Goal: Transaction & Acquisition: Purchase product/service

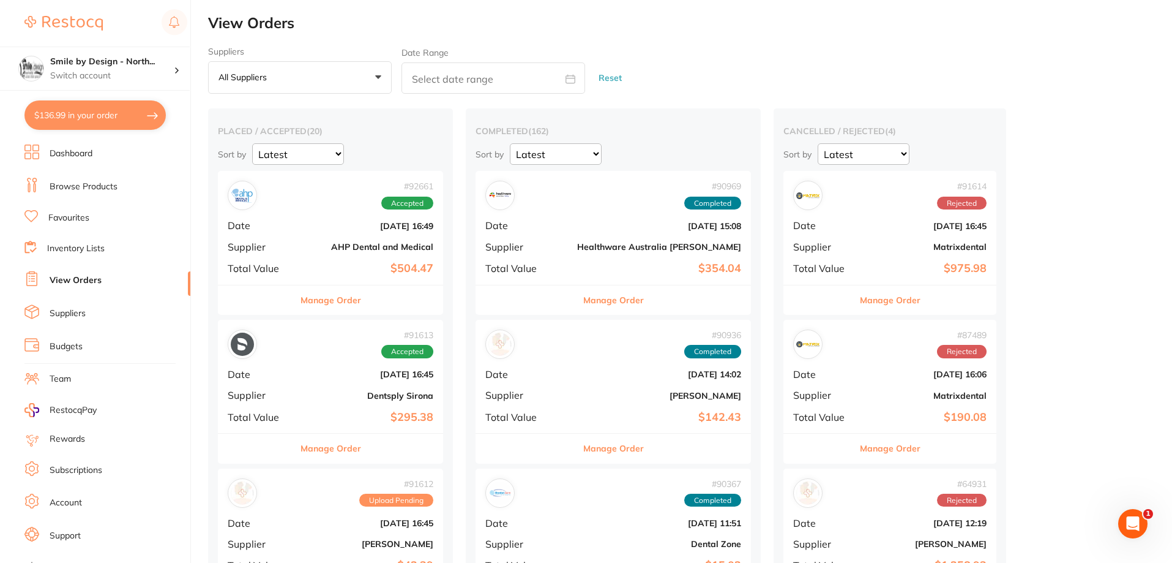
click at [70, 115] on button "$136.99 in your order" at bounding box center [94, 114] width 141 height 29
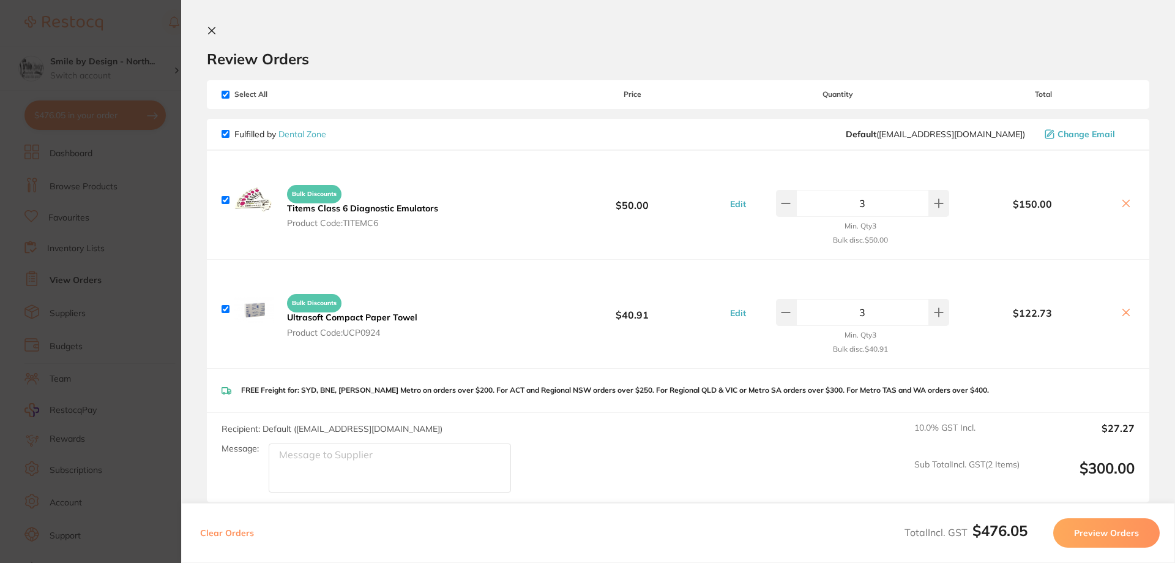
click at [1121, 313] on icon at bounding box center [1126, 312] width 10 height 10
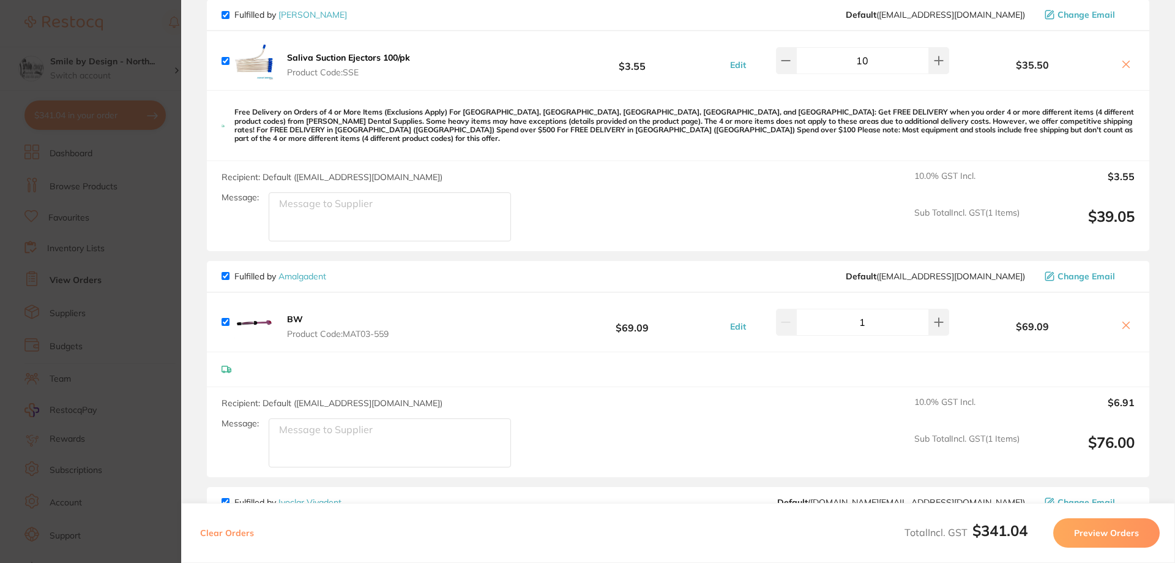
scroll to position [428, 0]
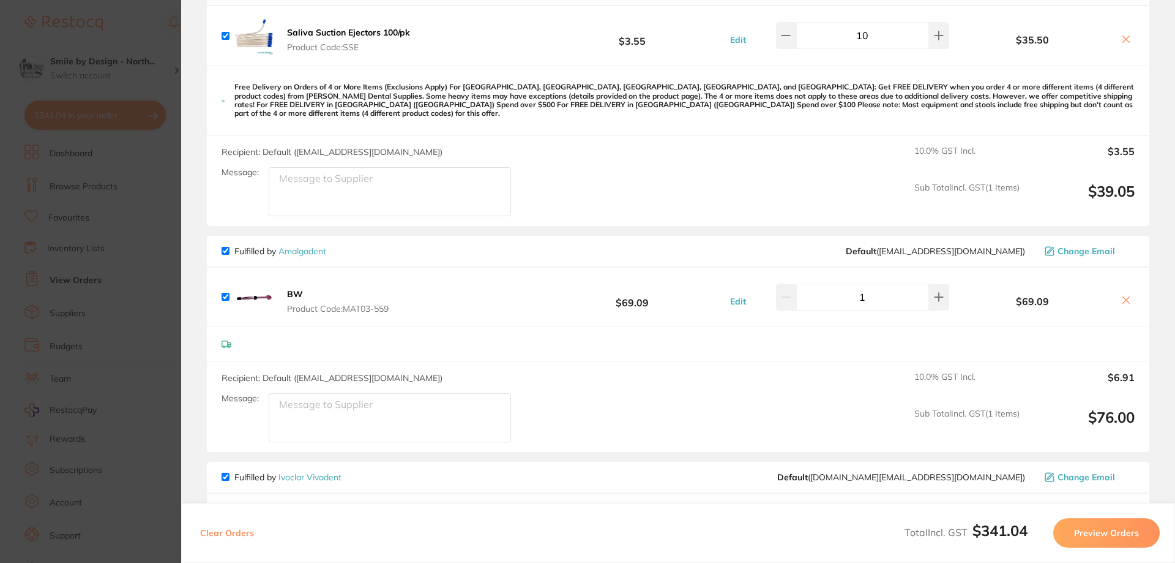
click at [294, 288] on b "BW" at bounding box center [295, 293] width 16 height 11
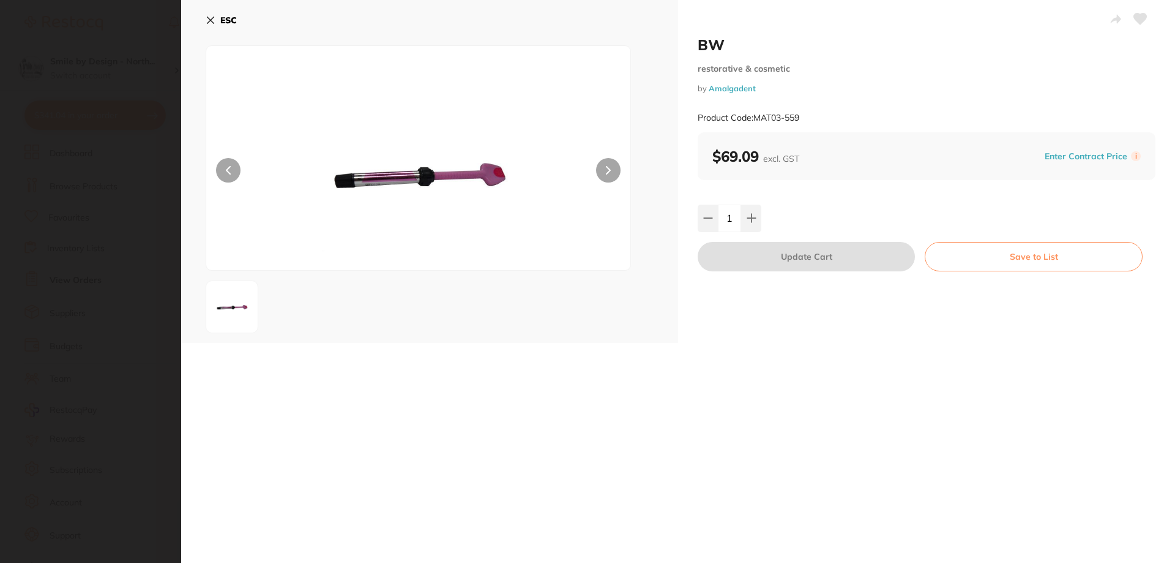
scroll to position [0, 0]
click at [214, 23] on icon at bounding box center [210, 20] width 7 height 7
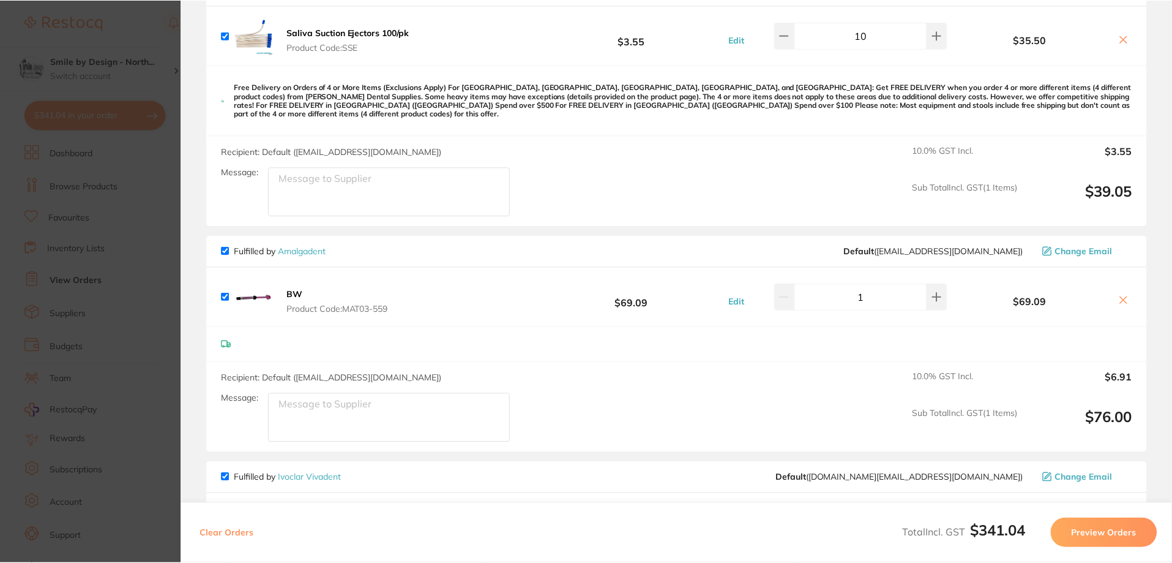
scroll to position [1, 0]
click at [288, 288] on b "BW" at bounding box center [295, 293] width 16 height 11
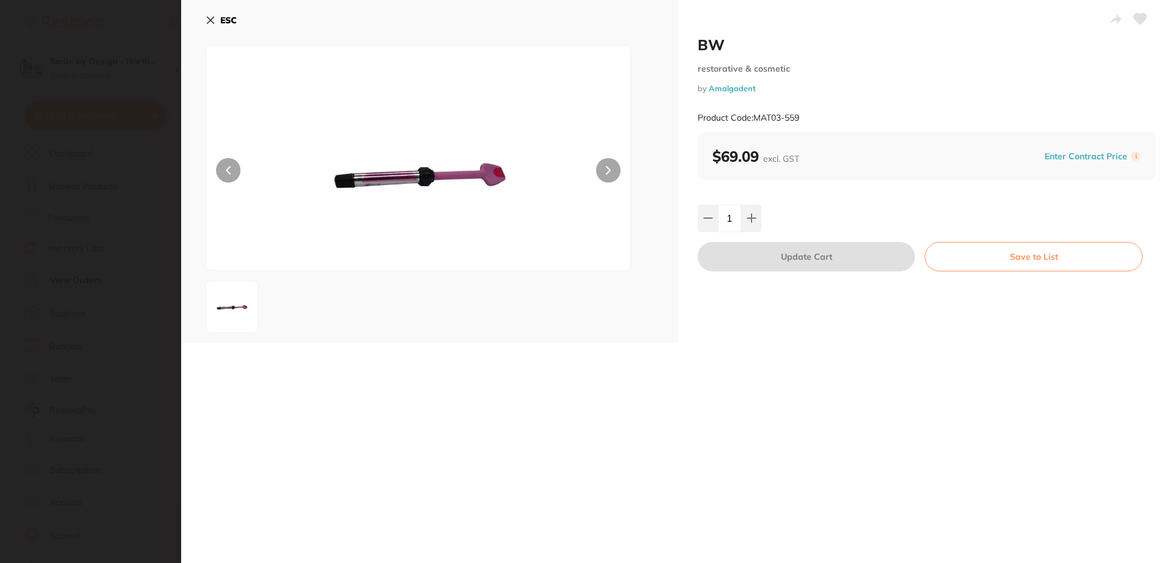
scroll to position [0, 0]
click at [208, 20] on icon at bounding box center [211, 20] width 10 height 10
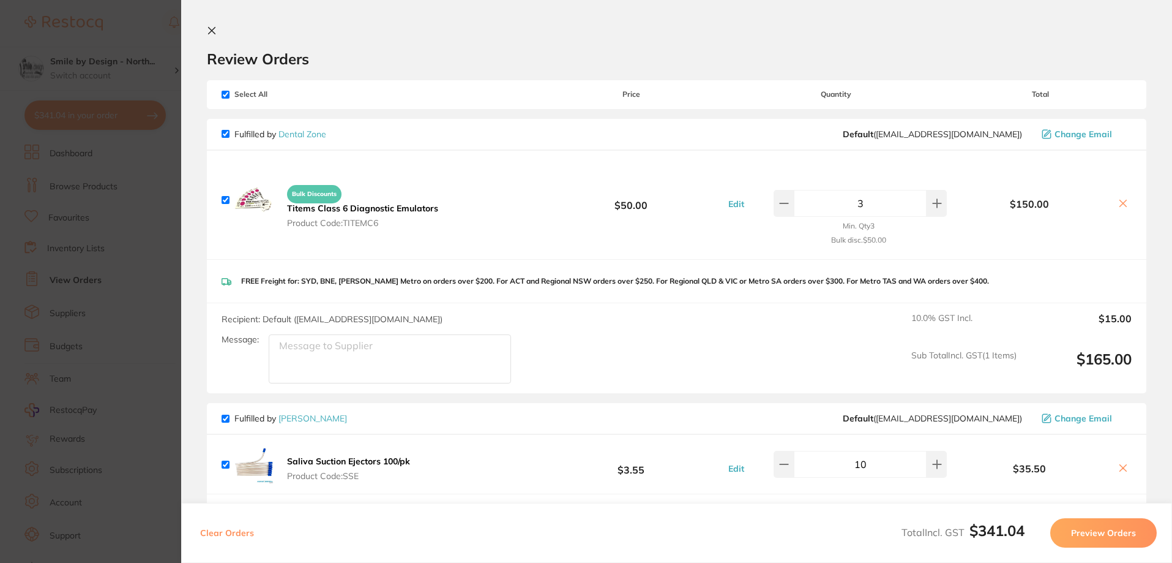
click at [224, 93] on input "checkbox" at bounding box center [226, 95] width 8 height 8
checkbox input "false"
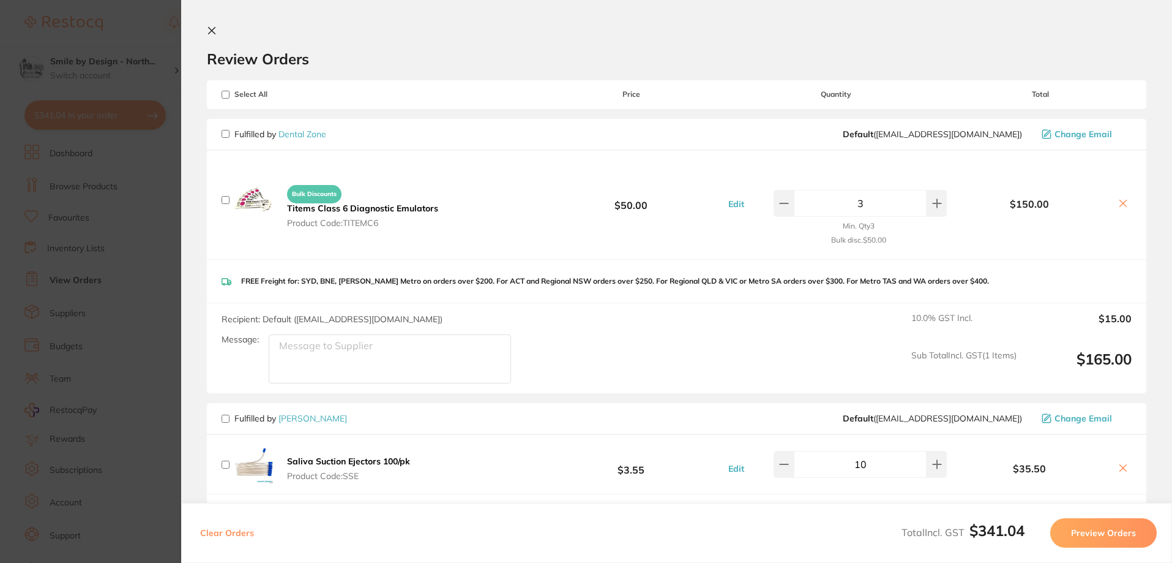
checkbox input "false"
drag, startPoint x: 224, startPoint y: 462, endPoint x: 299, endPoint y: 462, distance: 74.7
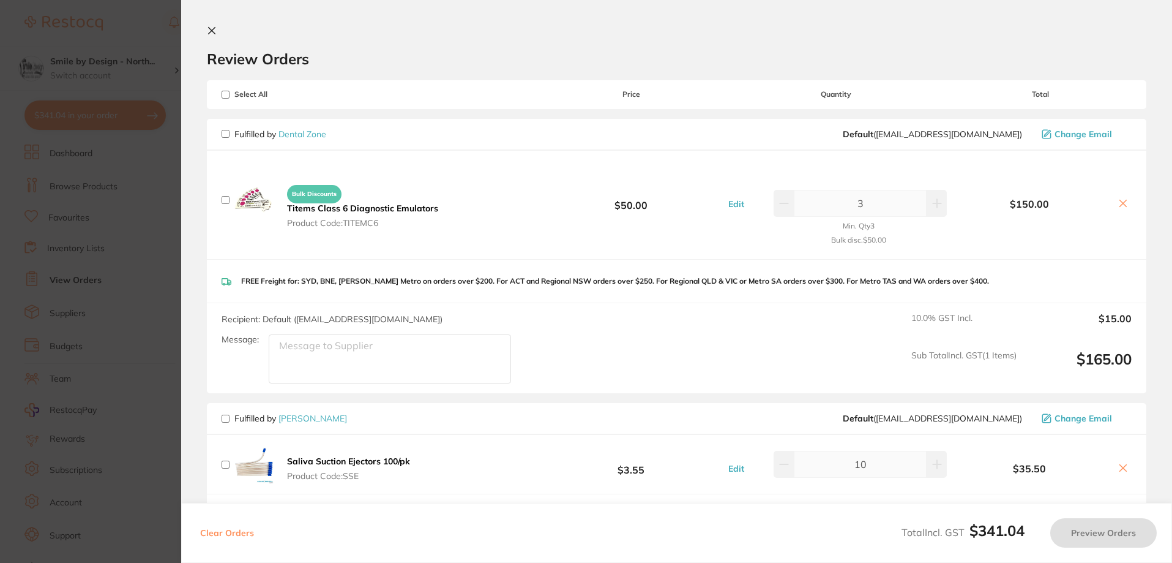
click at [224, 462] on input "checkbox" at bounding box center [226, 464] width 8 height 8
checkbox input "true"
click at [223, 200] on input "checkbox" at bounding box center [226, 200] width 8 height 8
checkbox input "true"
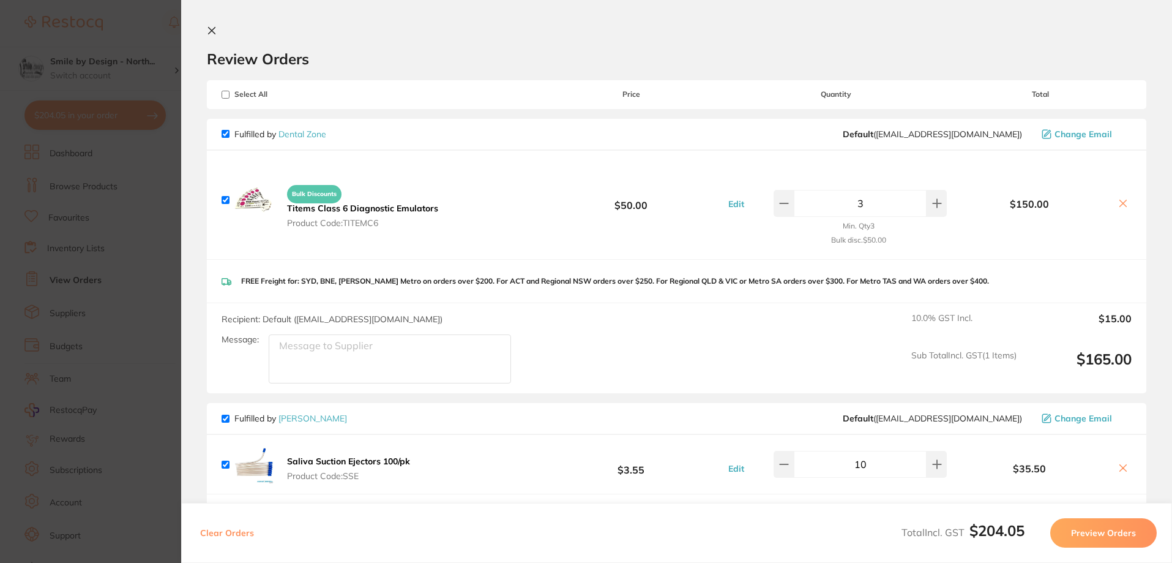
checkbox input "true"
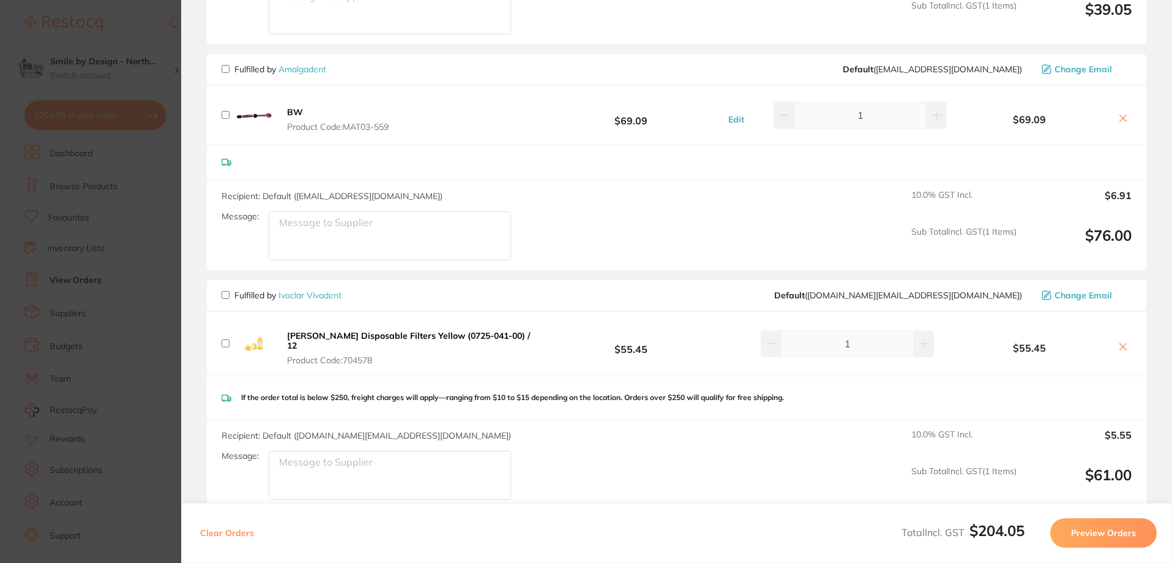
scroll to position [490, 0]
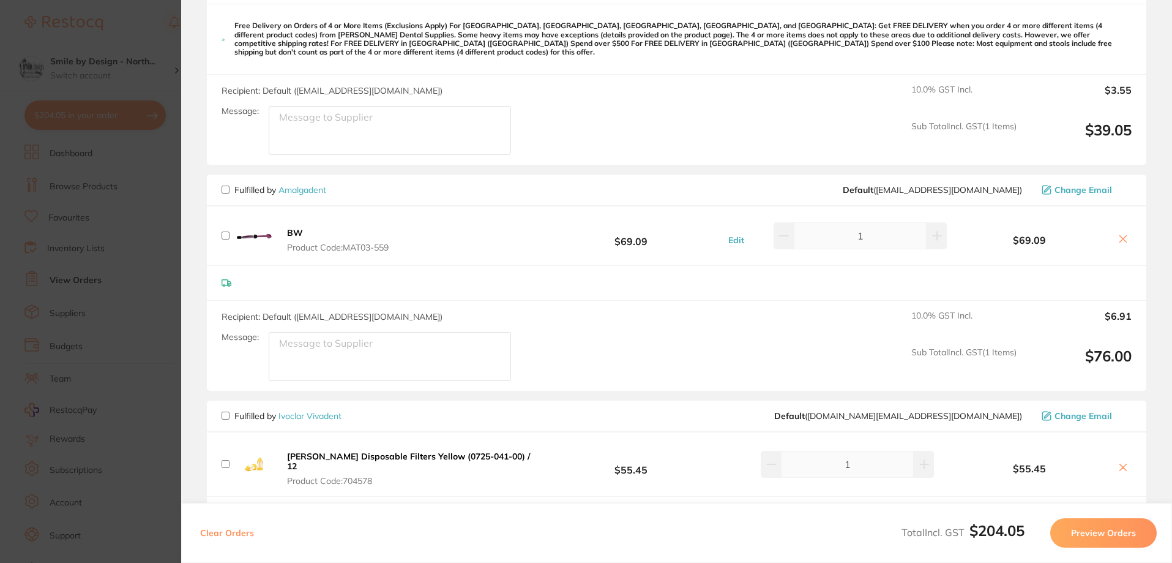
click at [218, 226] on div "BW Product Code: MAT03-559 $69.09 Edit 1 $69.09" at bounding box center [677, 235] width 940 height 59
click at [223, 231] on input "checkbox" at bounding box center [226, 235] width 8 height 8
checkbox input "true"
click at [1122, 533] on button "Preview Orders" at bounding box center [1103, 532] width 107 height 29
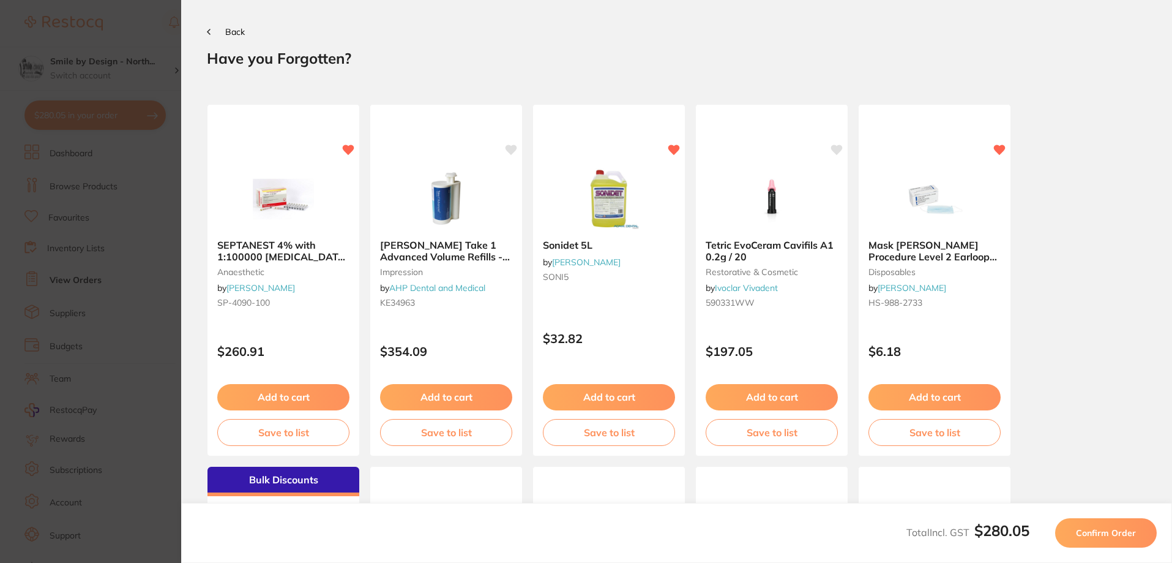
scroll to position [0, 0]
click at [1114, 540] on button "Confirm Order" at bounding box center [1106, 532] width 102 height 29
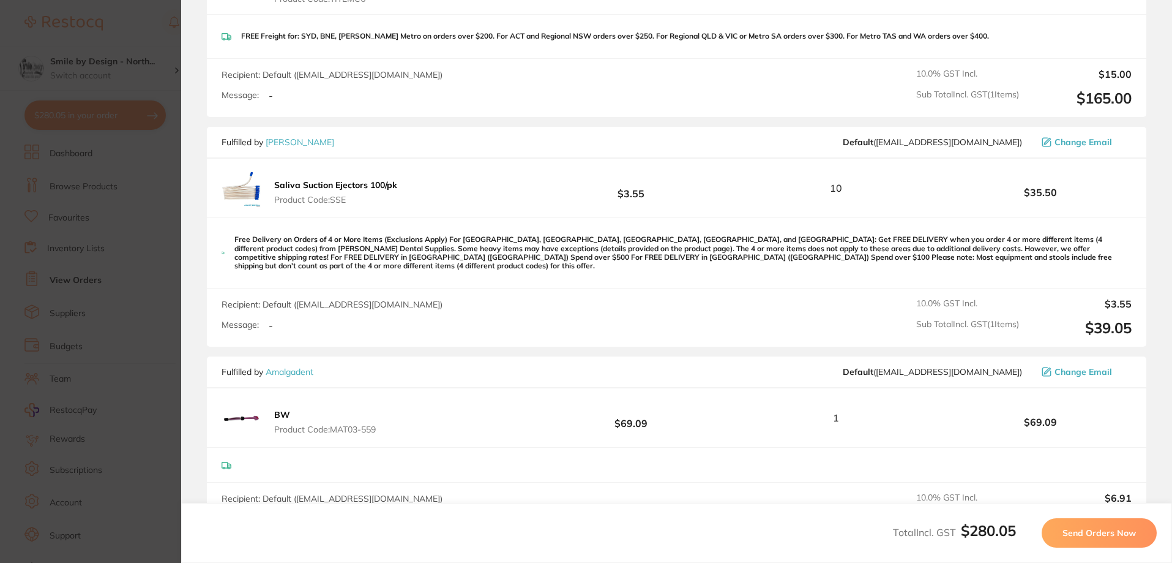
scroll to position [470, 0]
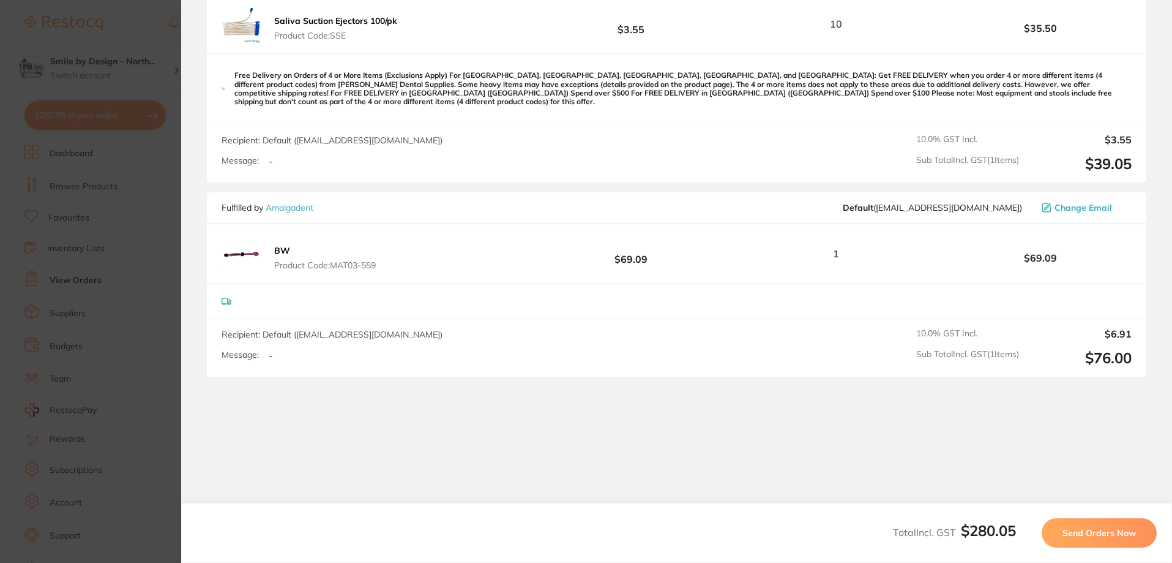
click at [1102, 536] on span "Send Orders Now" at bounding box center [1099, 532] width 73 height 11
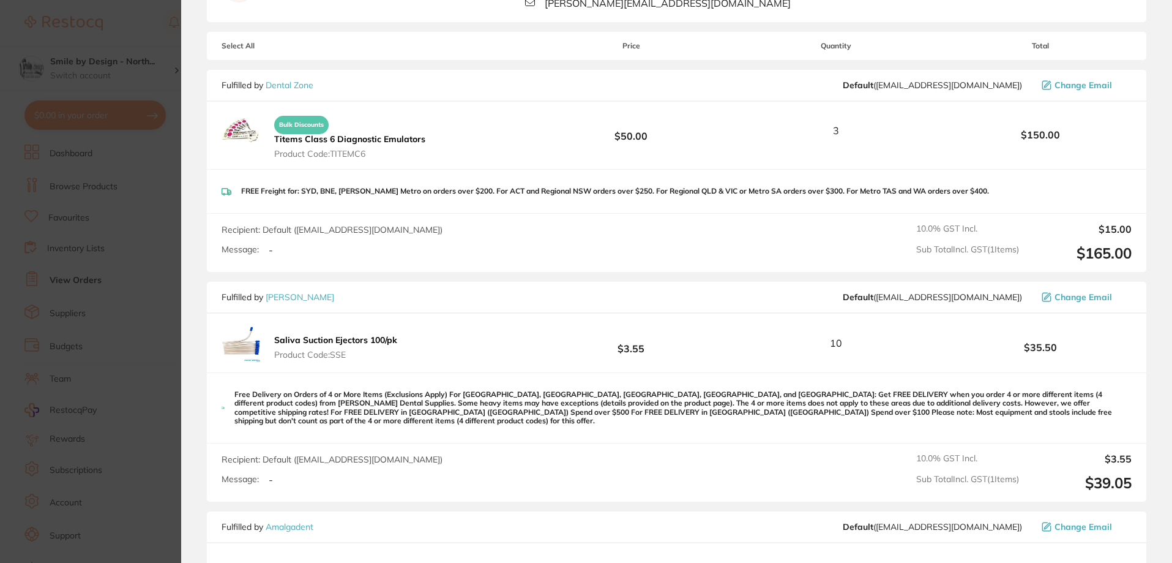
scroll to position [490, 0]
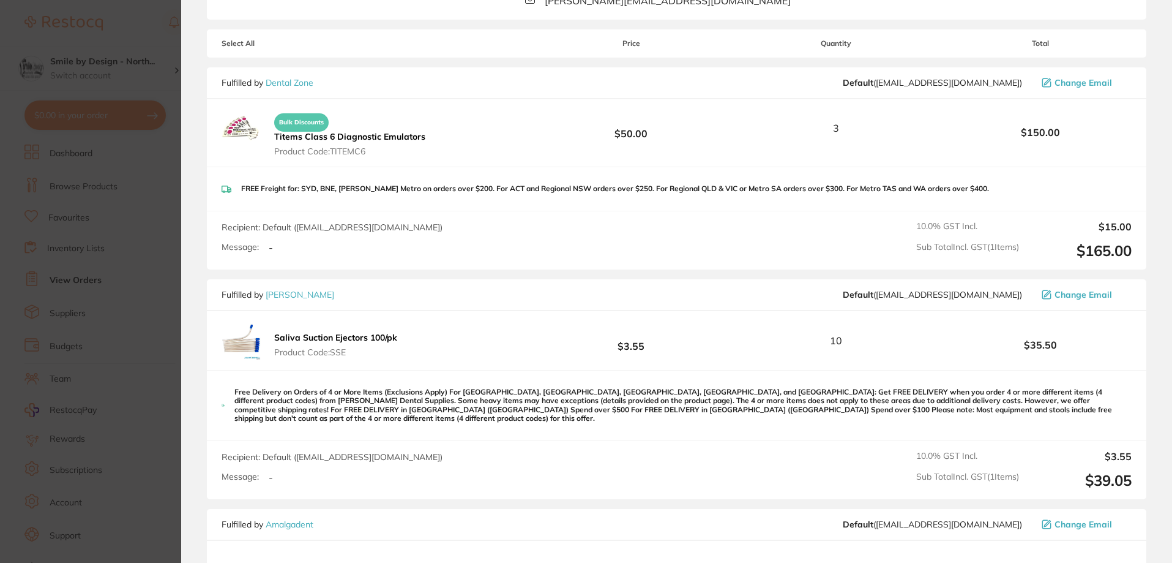
click at [295, 294] on link "[PERSON_NAME]" at bounding box center [300, 294] width 69 height 11
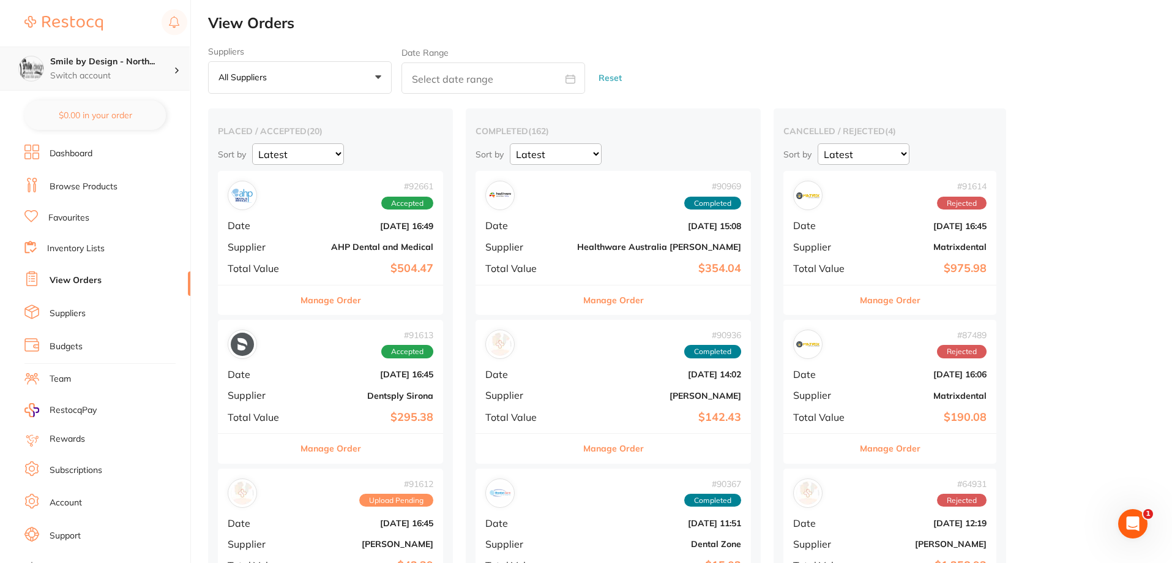
checkbox input "false"
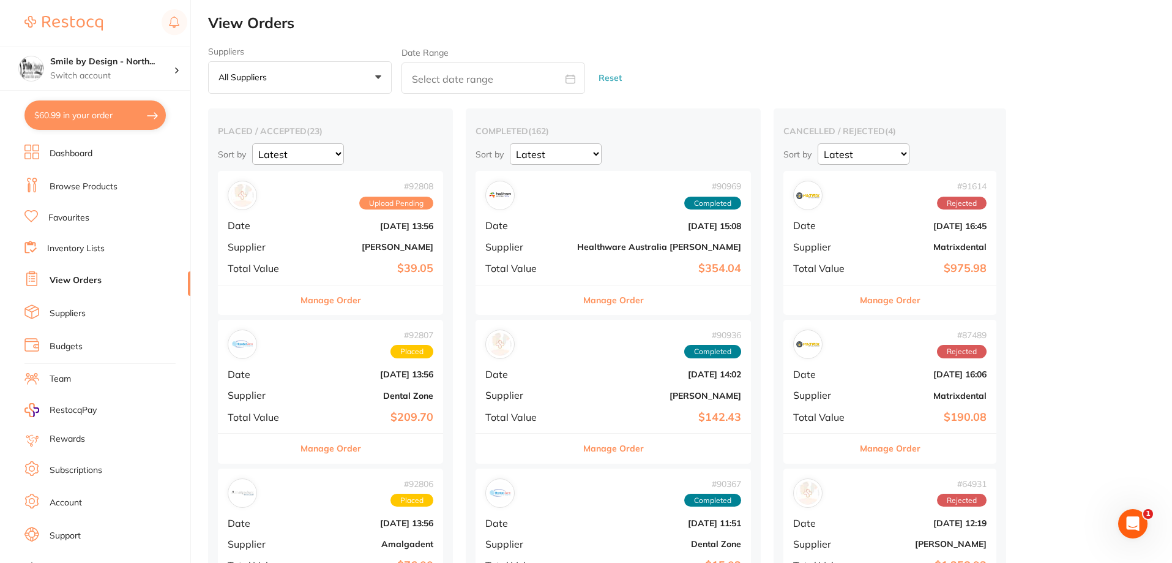
click at [403, 257] on div "# 92808 Upload Pending Date [DATE] 13:56 Supplier [PERSON_NAME] Total Value $39…" at bounding box center [330, 227] width 225 height 113
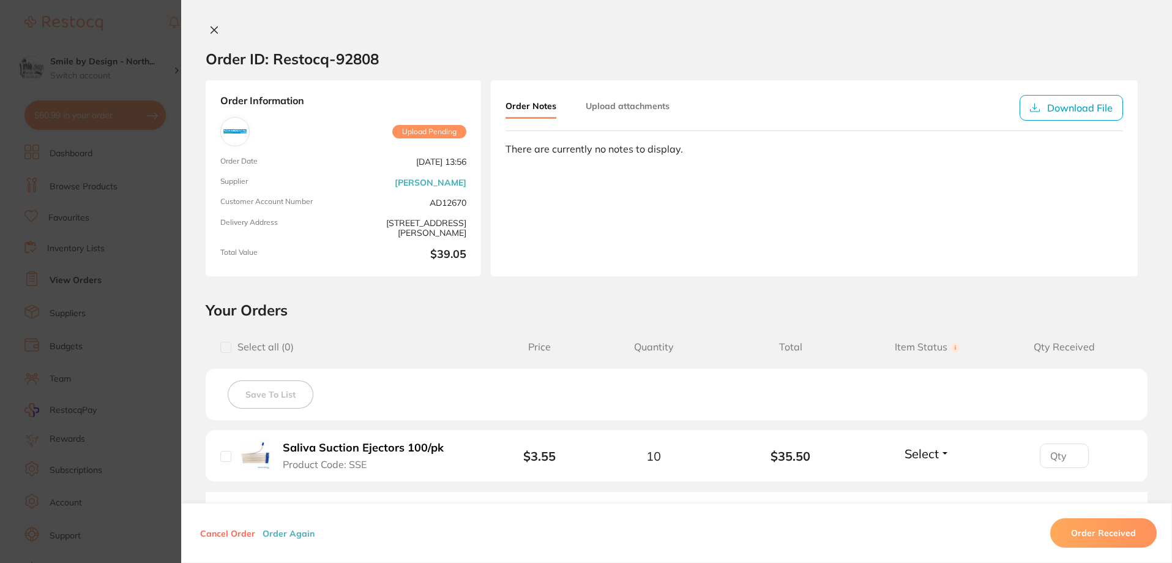
drag, startPoint x: 215, startPoint y: 31, endPoint x: 366, endPoint y: 178, distance: 210.4
click at [215, 31] on icon at bounding box center [214, 30] width 10 height 10
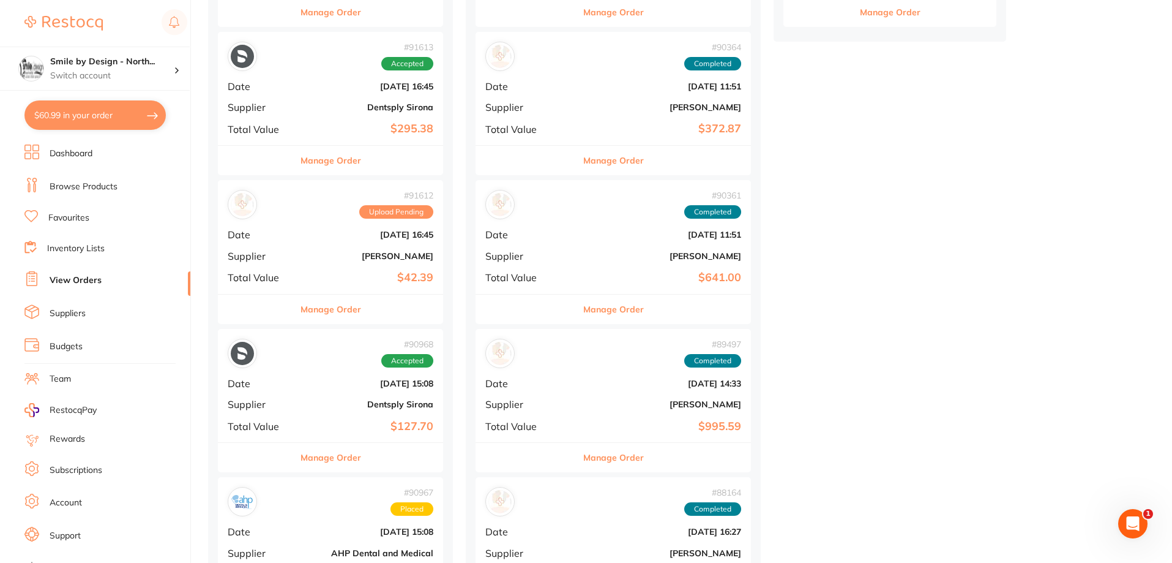
scroll to position [735, 0]
click at [330, 258] on b "[PERSON_NAME]" at bounding box center [368, 255] width 130 height 10
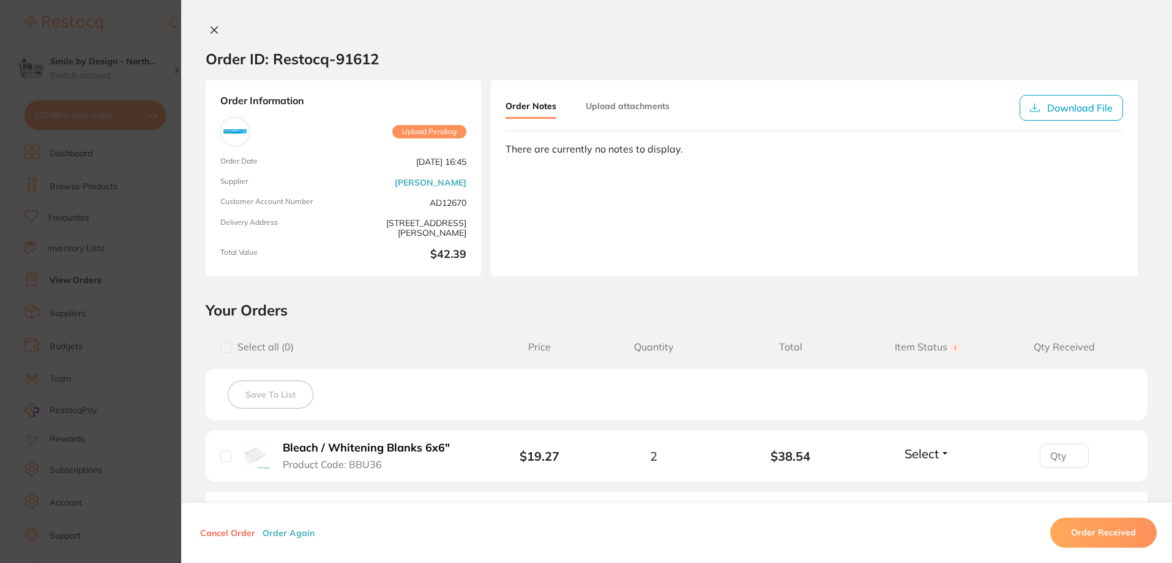
scroll to position [428, 0]
click at [211, 30] on icon at bounding box center [214, 30] width 7 height 7
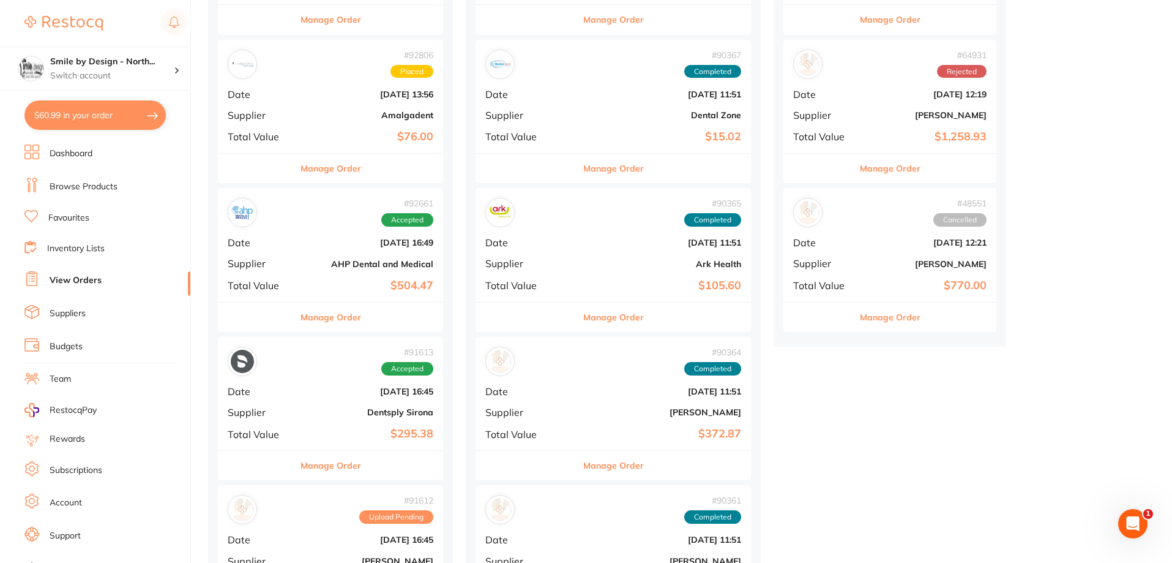
click at [92, 188] on link "Browse Products" at bounding box center [84, 187] width 68 height 12
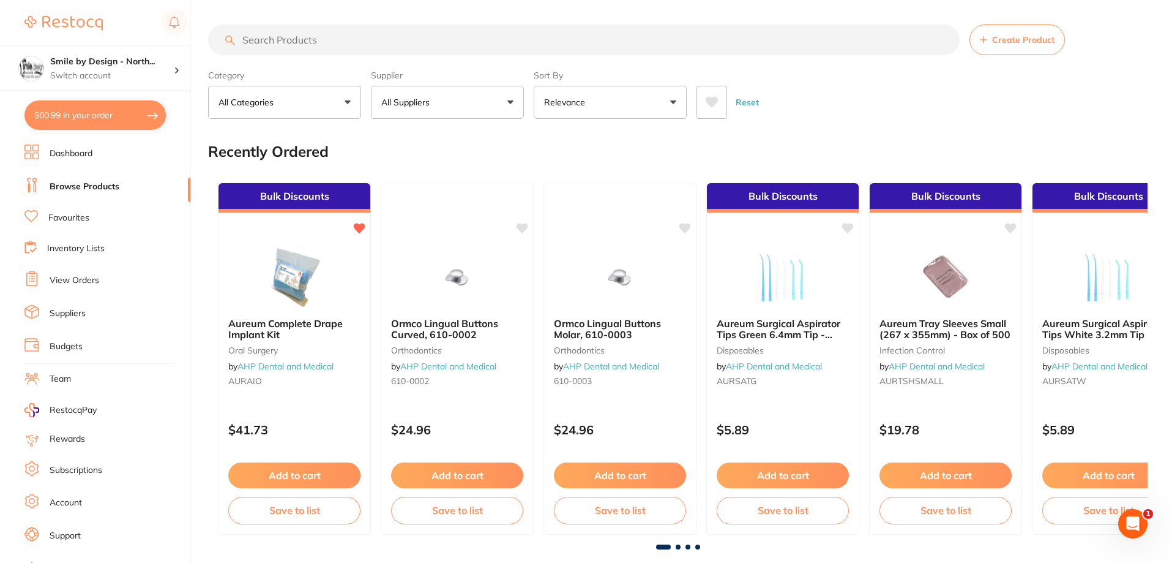
click at [348, 44] on input "search" at bounding box center [584, 39] width 752 height 31
click at [64, 282] on link "View Orders" at bounding box center [75, 280] width 50 height 12
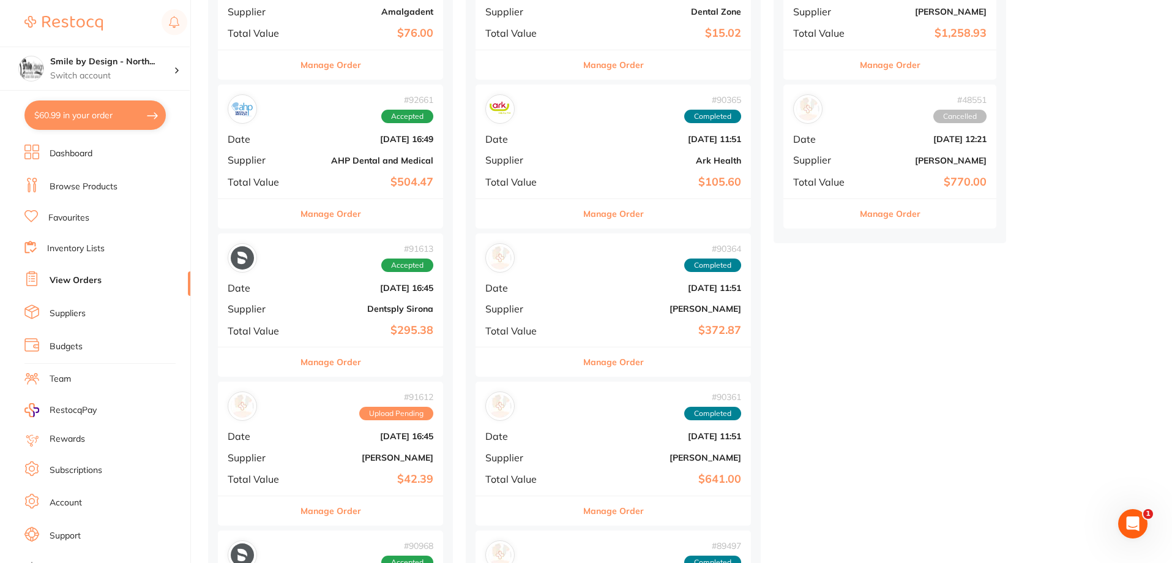
scroll to position [551, 0]
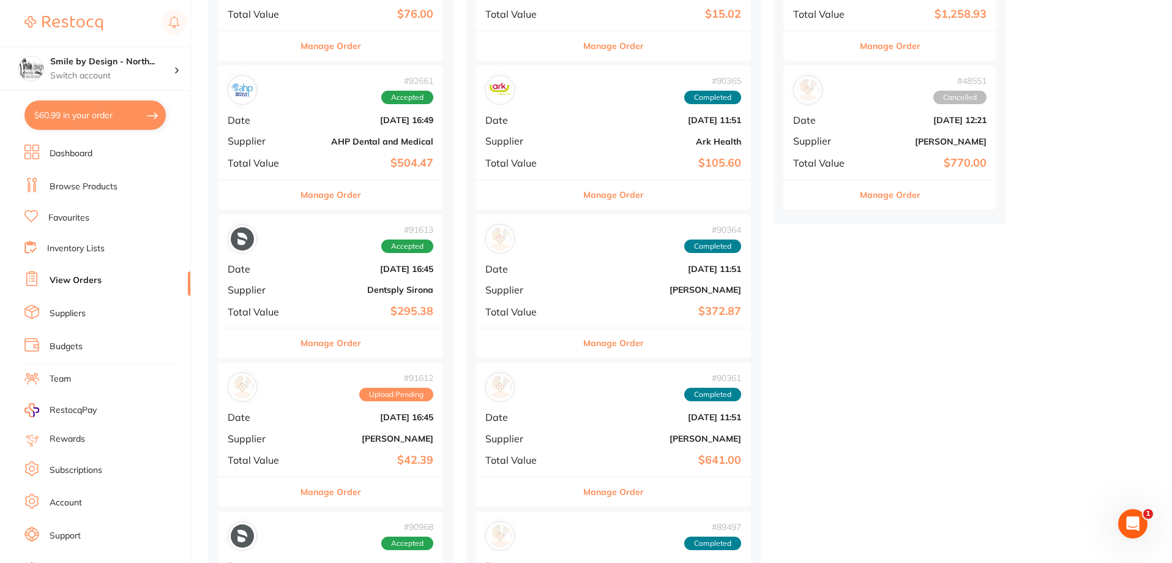
click at [332, 420] on b "[DATE] 16:45" at bounding box center [368, 417] width 130 height 10
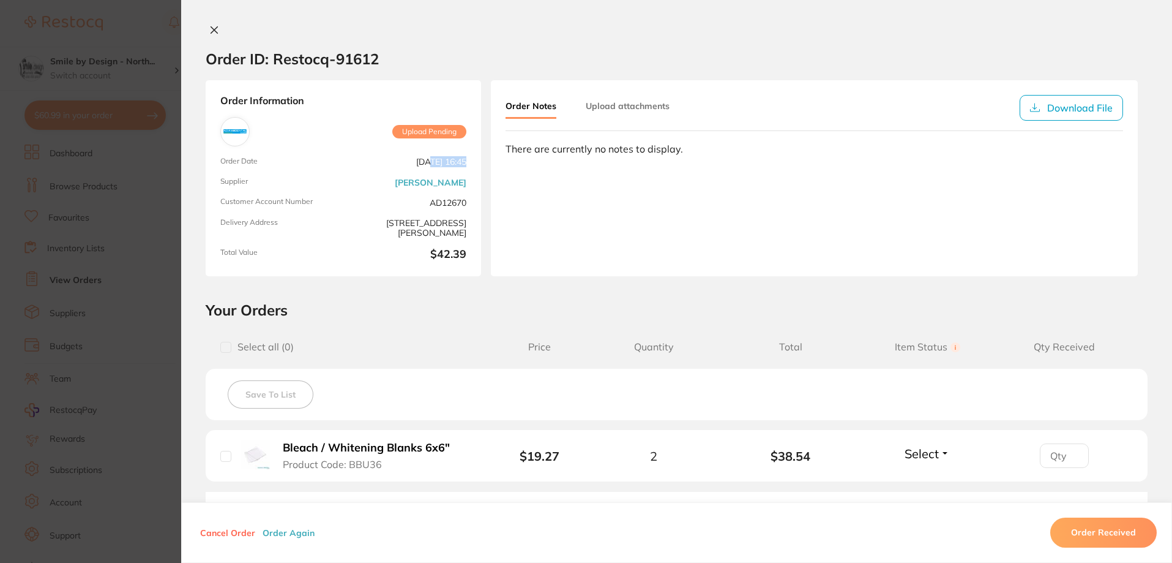
drag, startPoint x: 402, startPoint y: 163, endPoint x: 438, endPoint y: 165, distance: 36.7
click at [438, 165] on span "[DATE] 16:45" at bounding box center [407, 162] width 118 height 10
click at [212, 32] on icon at bounding box center [214, 30] width 7 height 7
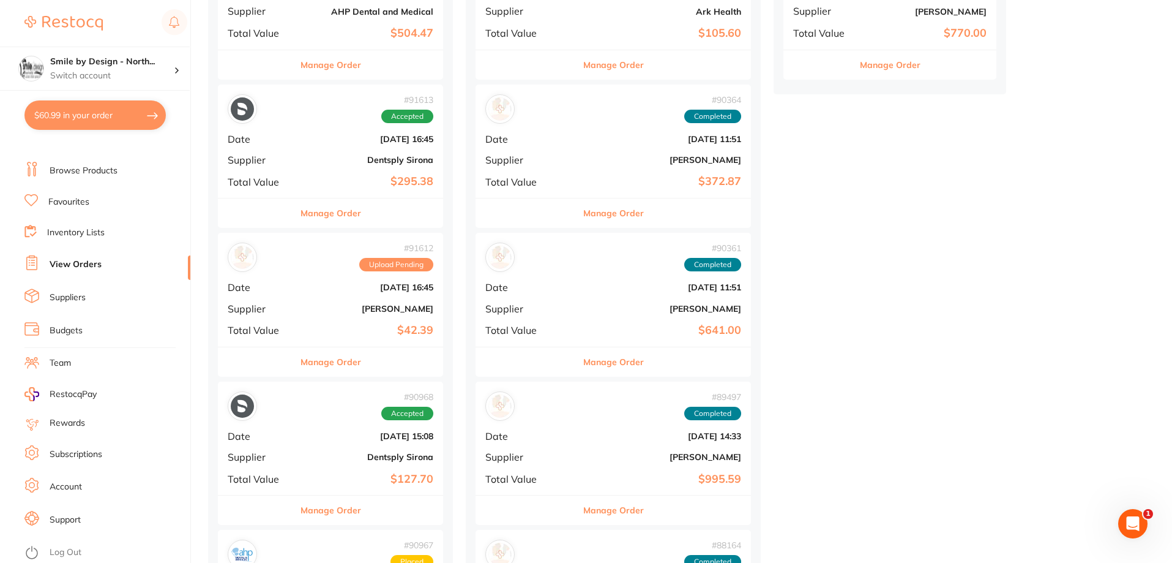
scroll to position [796, 0]
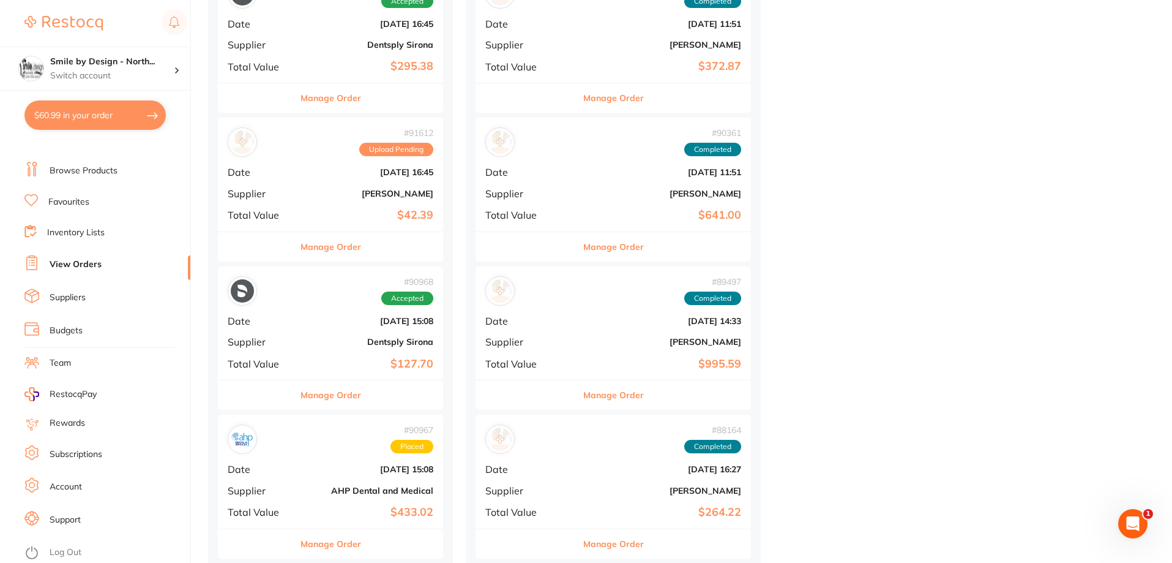
click at [351, 192] on b "[PERSON_NAME]" at bounding box center [368, 194] width 130 height 10
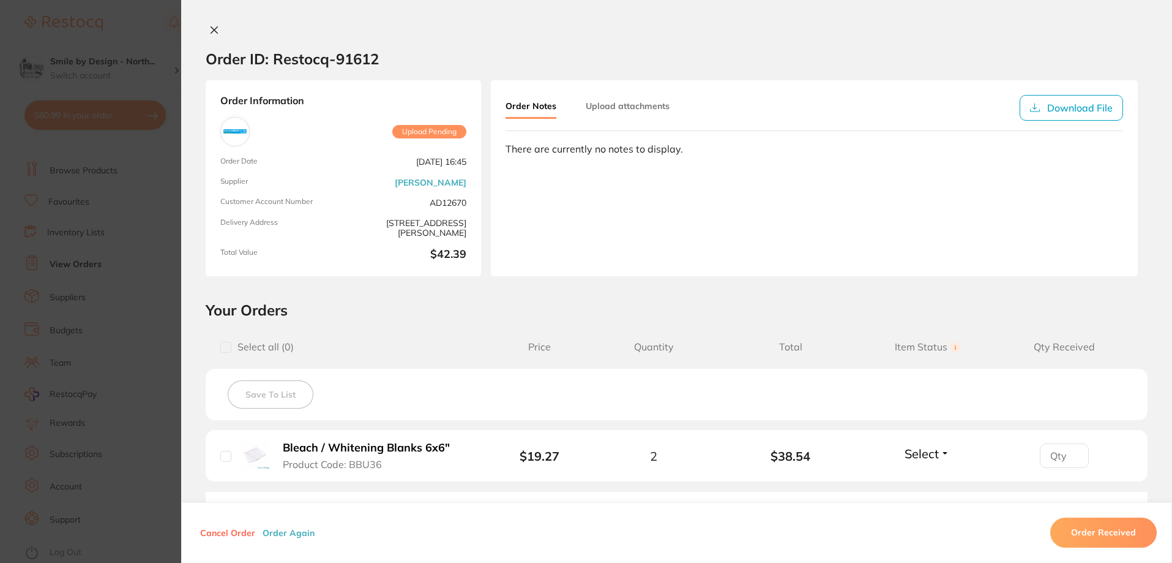
click at [214, 29] on icon at bounding box center [214, 30] width 10 height 10
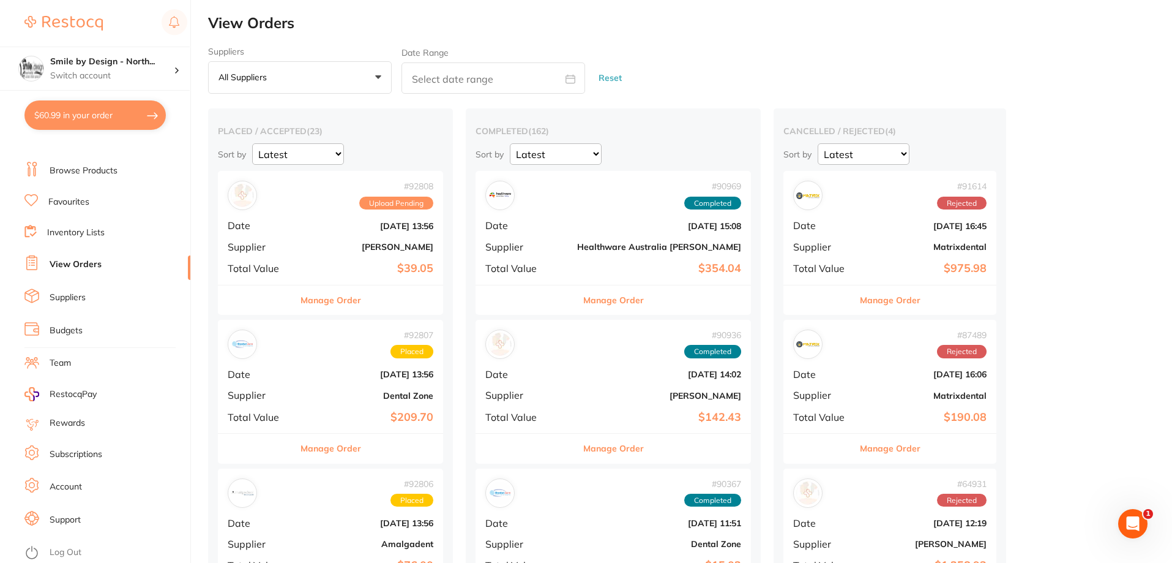
click at [73, 201] on link "Favourites" at bounding box center [68, 202] width 41 height 12
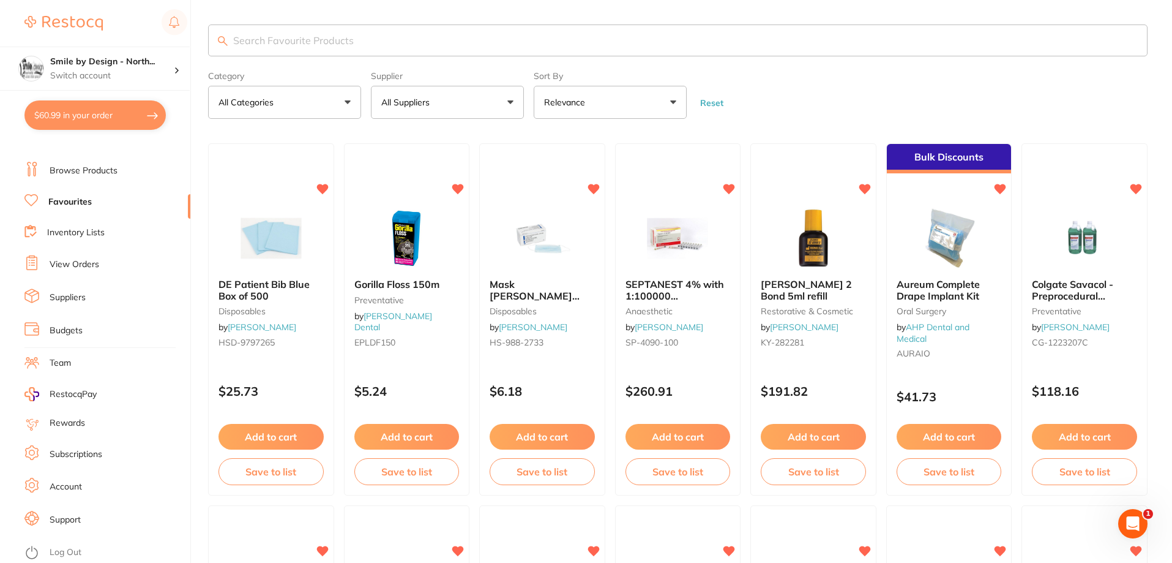
click at [382, 37] on input "search" at bounding box center [678, 40] width 940 height 32
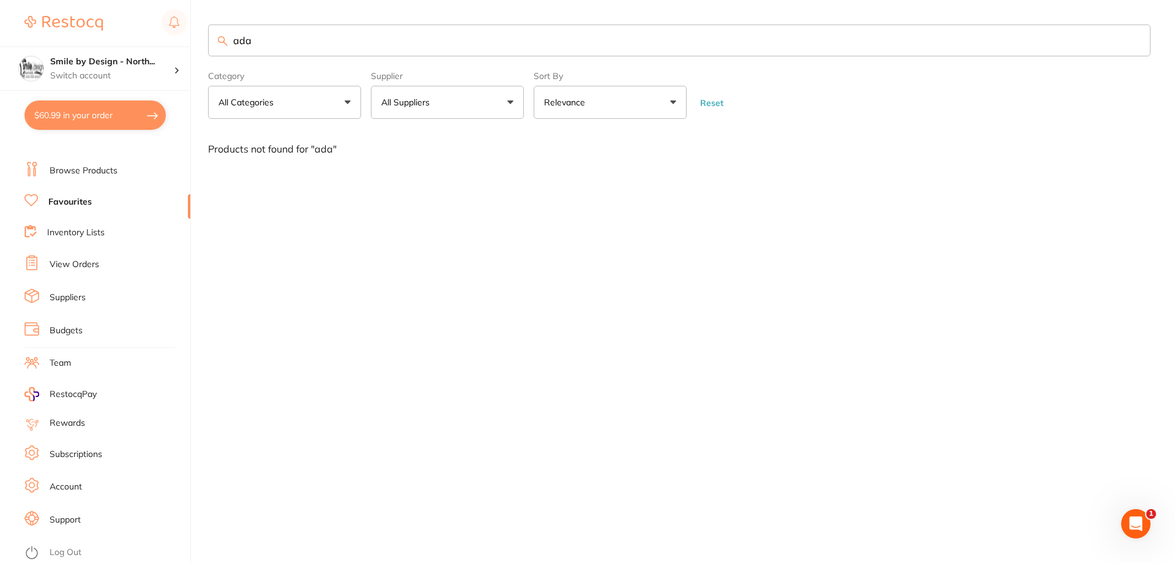
type input "ada"
click at [430, 98] on p "All Suppliers" at bounding box center [407, 102] width 53 height 12
type input "ada"
drag, startPoint x: 271, startPoint y: 36, endPoint x: 202, endPoint y: 36, distance: 69.2
click at [202, 36] on div "$60.99 Smile by Design - North... Switch account Smile by Design Smile by Desig…" at bounding box center [587, 281] width 1175 height 563
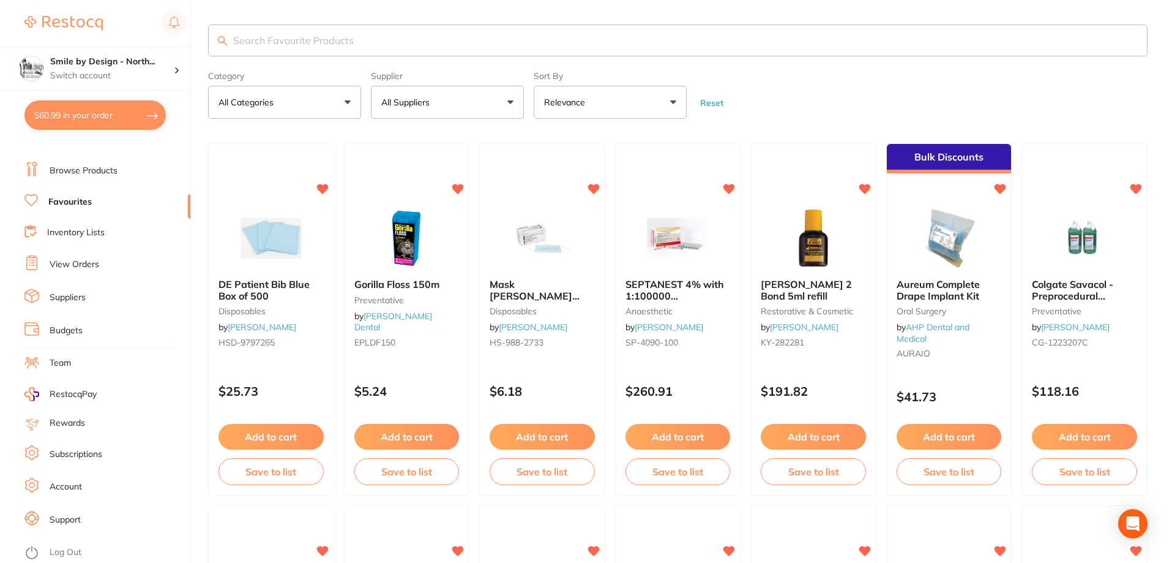
click at [473, 105] on button "All Suppliers" at bounding box center [447, 102] width 153 height 33
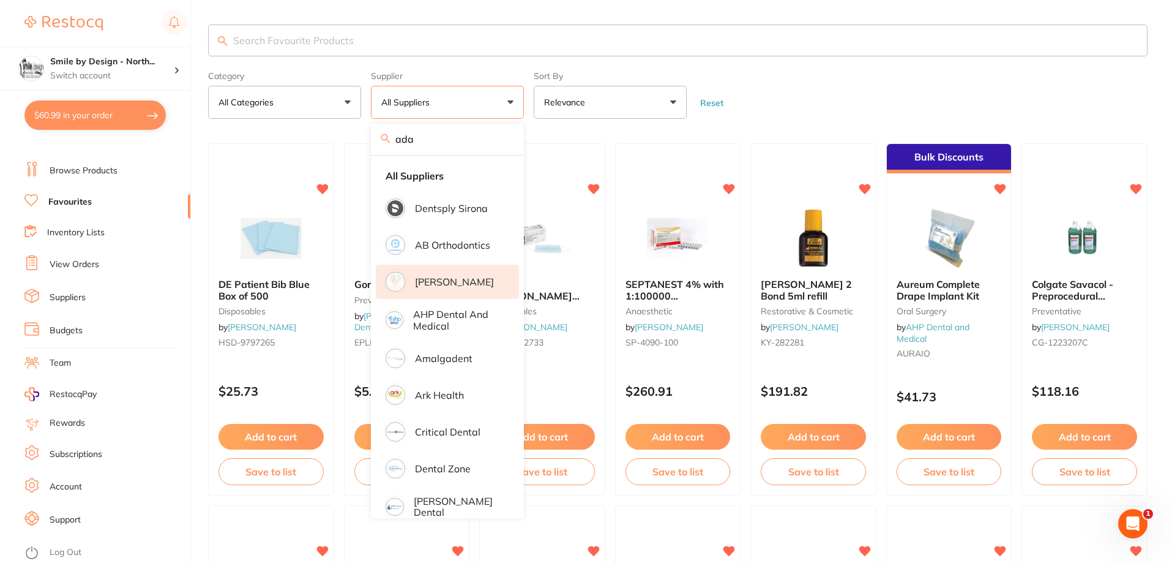
click at [459, 283] on p "[PERSON_NAME]" at bounding box center [454, 281] width 79 height 11
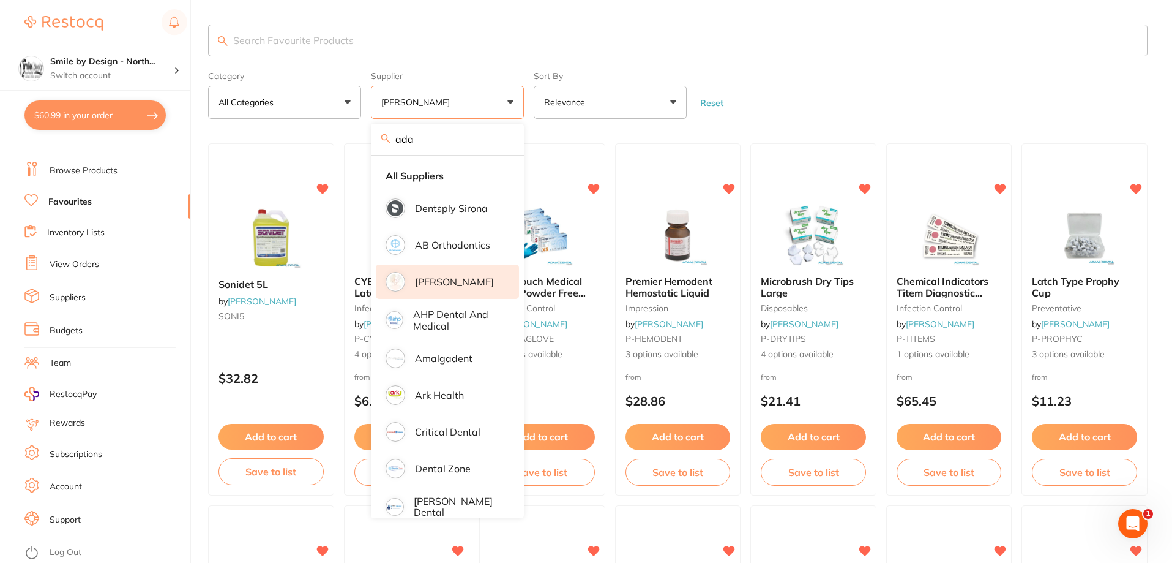
click at [888, 102] on form "Category All Categories All Categories burs disposables impression infection co…" at bounding box center [678, 92] width 940 height 53
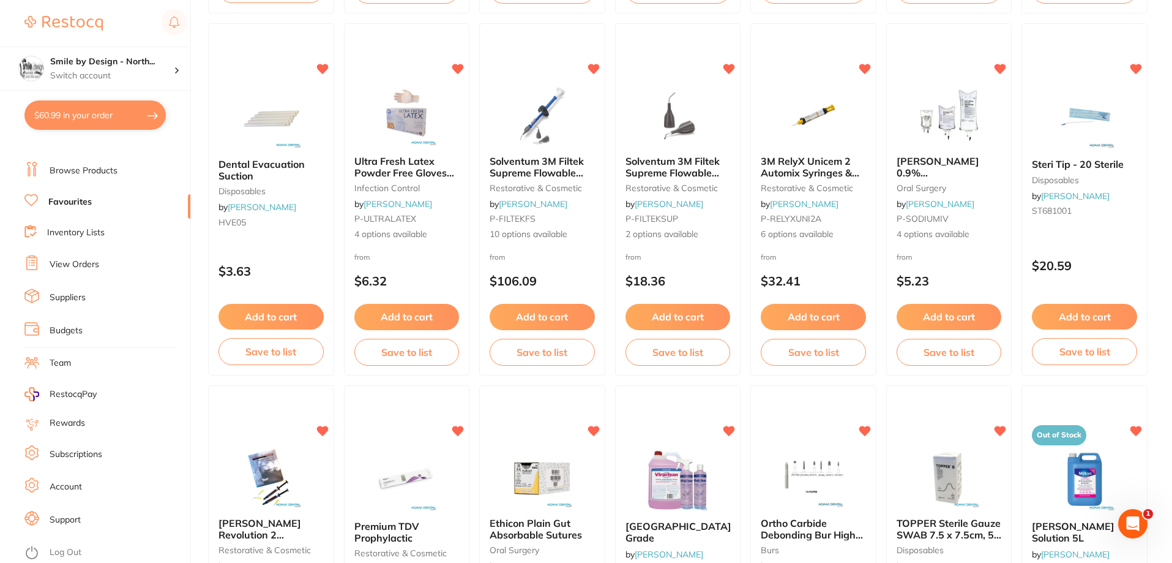
scroll to position [612, 0]
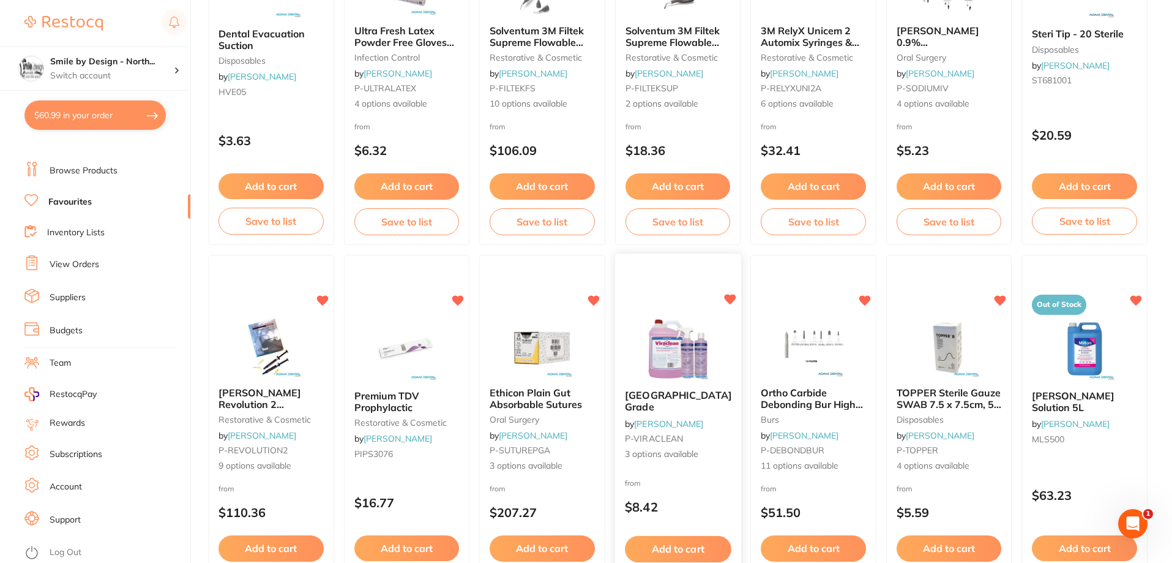
click at [649, 399] on span "[GEOGRAPHIC_DATA] Grade" at bounding box center [678, 401] width 107 height 24
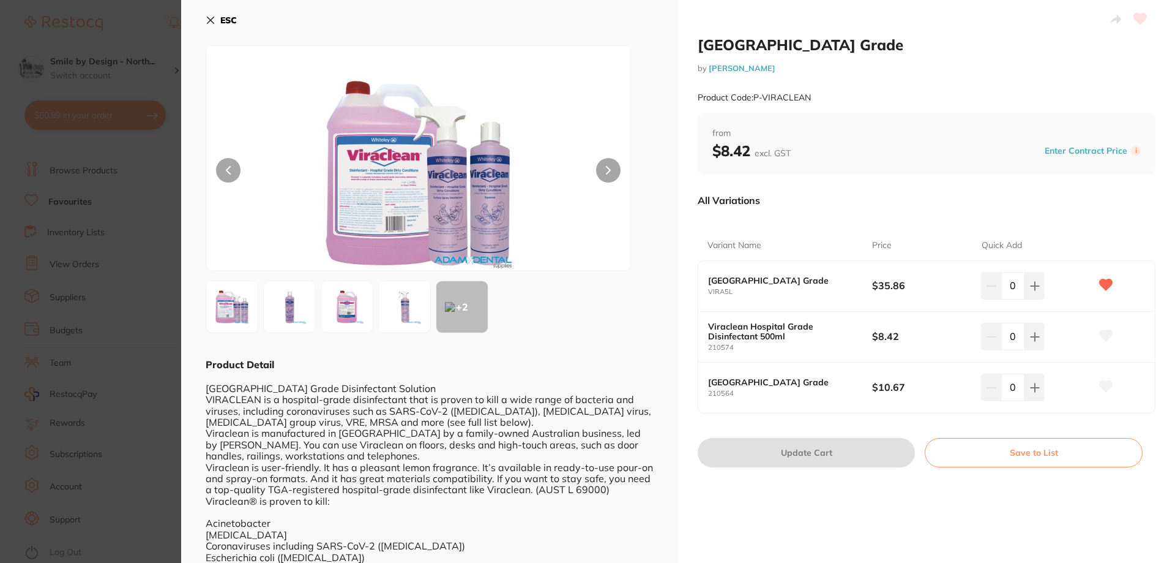
click at [210, 19] on icon at bounding box center [210, 20] width 7 height 7
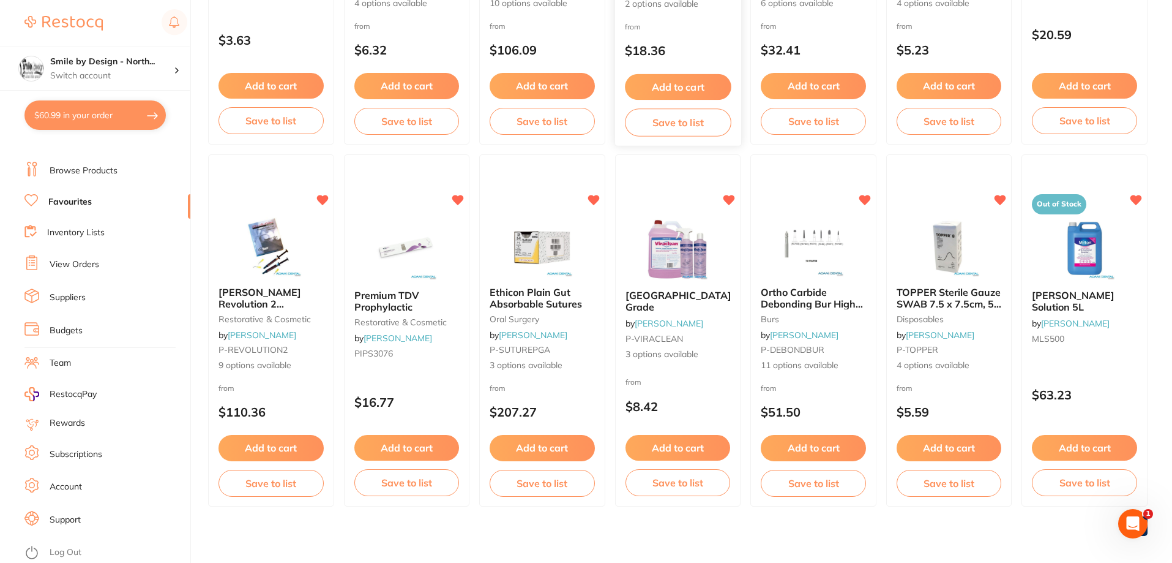
scroll to position [720, 0]
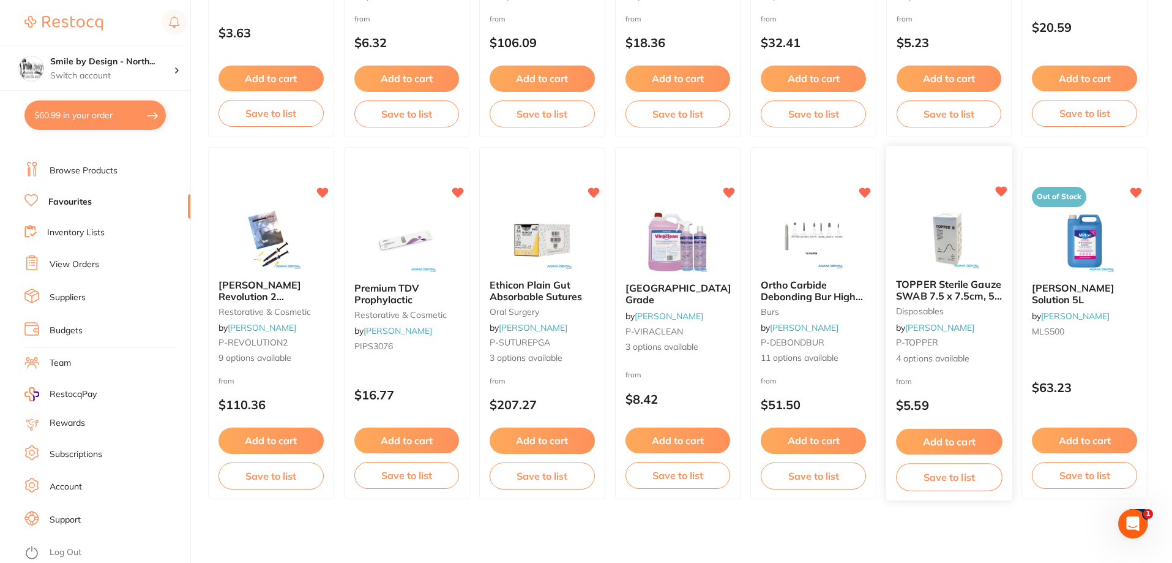
click at [942, 297] on span "TOPPER Sterile Gauze SWAB 7.5 x 7.5cm, 50 Packs of 2" at bounding box center [949, 295] width 106 height 35
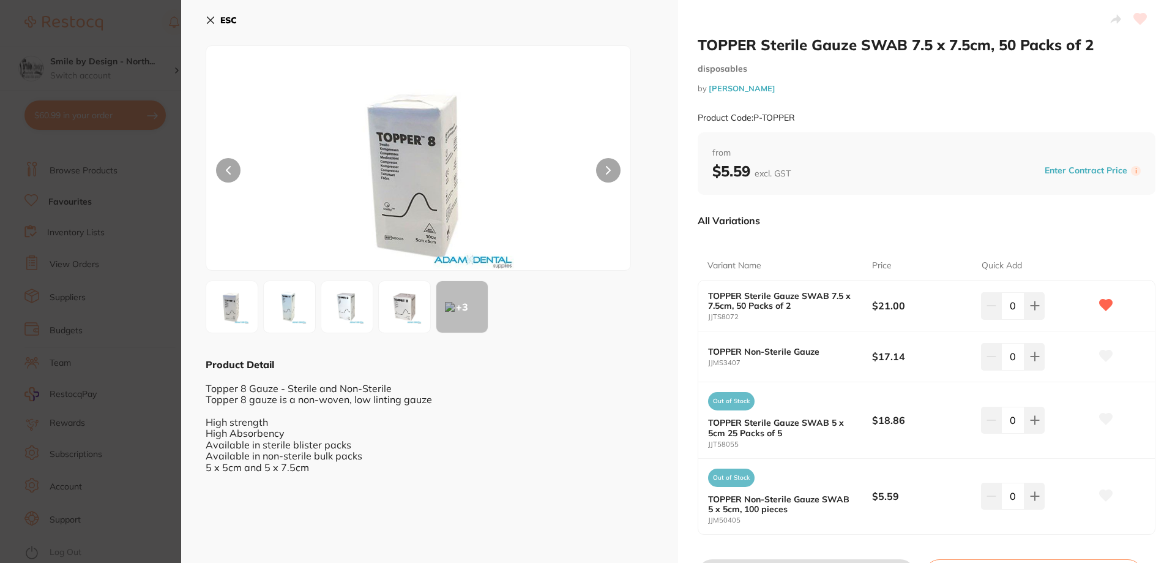
click at [211, 20] on icon at bounding box center [210, 20] width 7 height 7
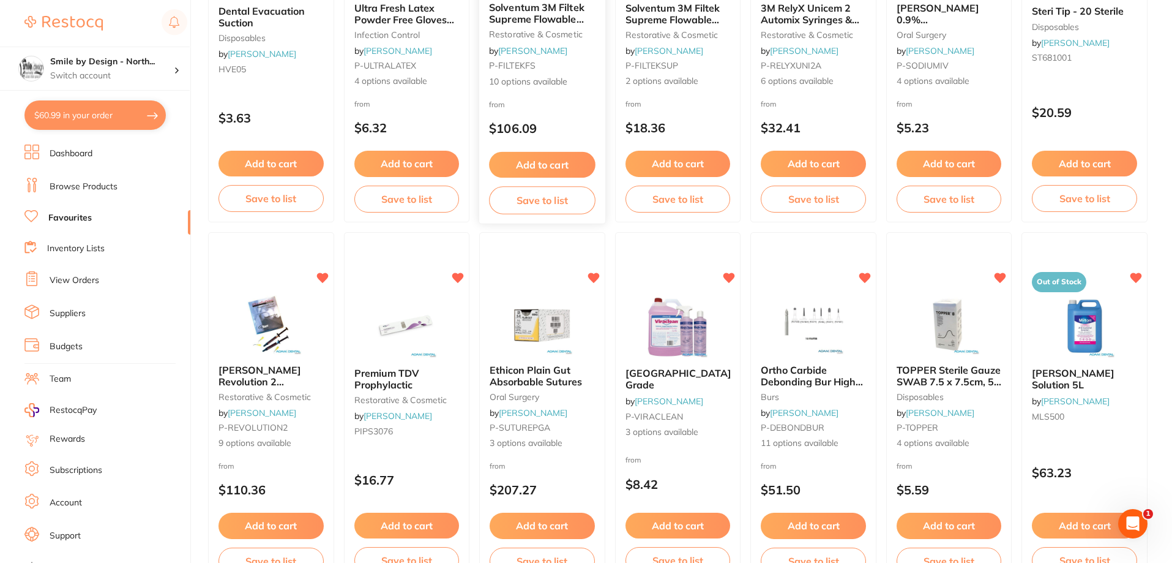
scroll to position [659, 0]
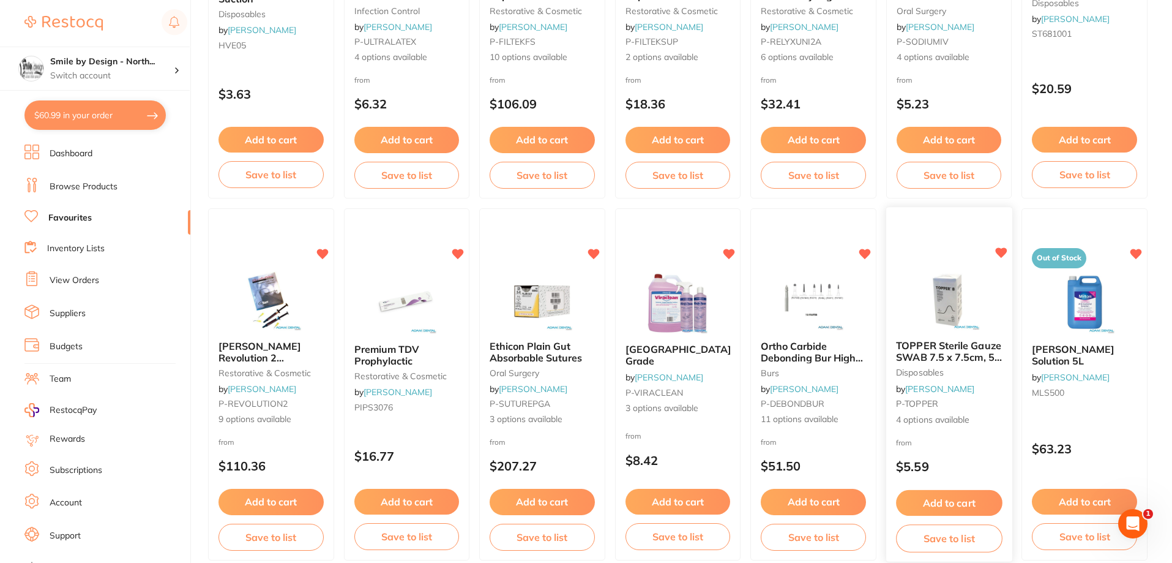
click at [963, 343] on span "TOPPER Sterile Gauze SWAB 7.5 x 7.5cm, 50 Packs of 2" at bounding box center [949, 356] width 106 height 35
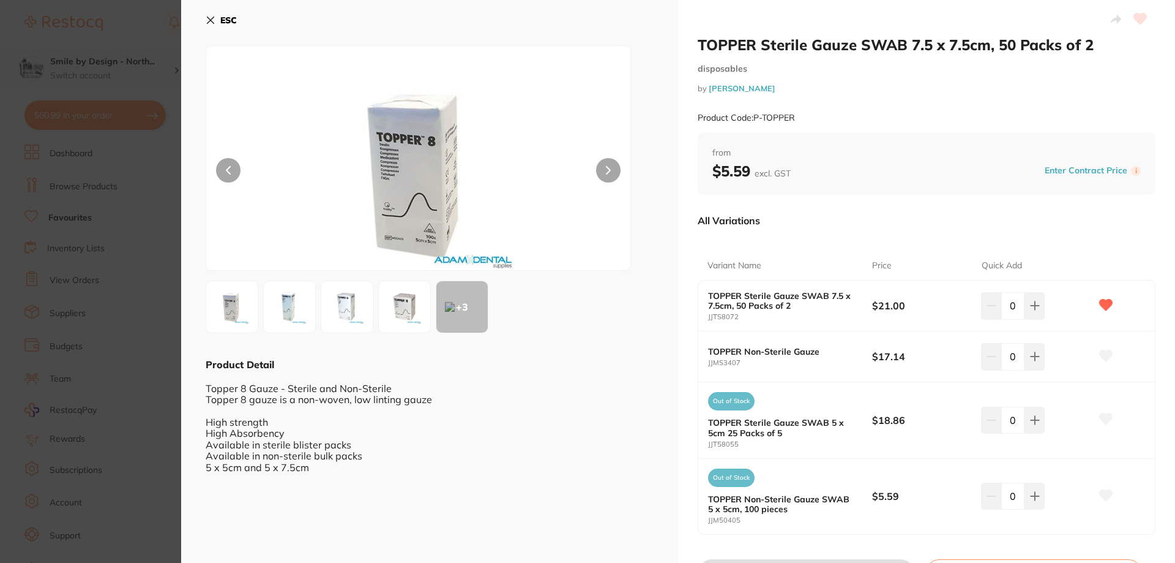
drag, startPoint x: 207, startPoint y: 23, endPoint x: 135, endPoint y: 71, distance: 87.1
click at [207, 22] on icon at bounding box center [211, 20] width 10 height 10
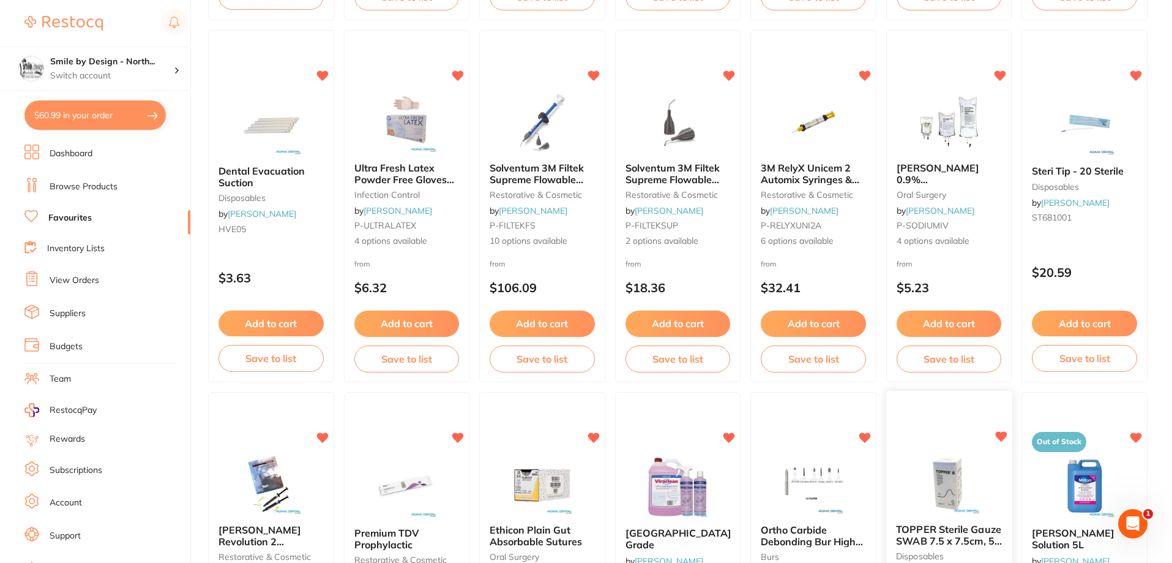
click at [932, 499] on img at bounding box center [949, 483] width 80 height 62
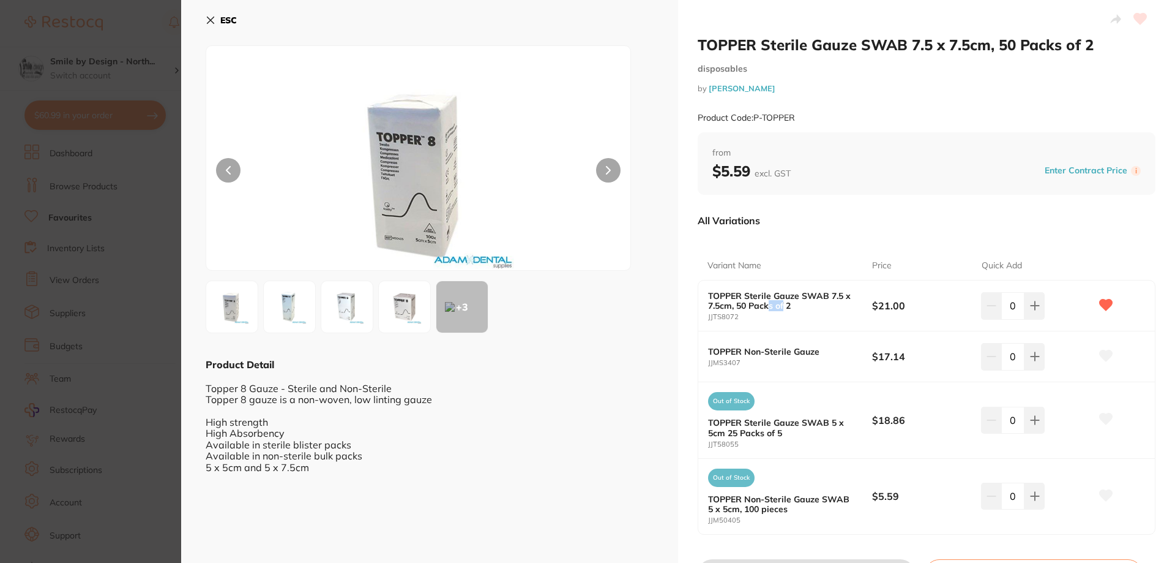
drag, startPoint x: 773, startPoint y: 307, endPoint x: 783, endPoint y: 307, distance: 10.4
click at [783, 307] on b "TOPPER Sterile Gauze SWAB 7.5 x 7.5cm, 50 Packs of 2" at bounding box center [782, 301] width 148 height 20
click at [822, 228] on div "All Variations" at bounding box center [927, 220] width 458 height 32
click at [211, 18] on icon at bounding box center [211, 20] width 10 height 10
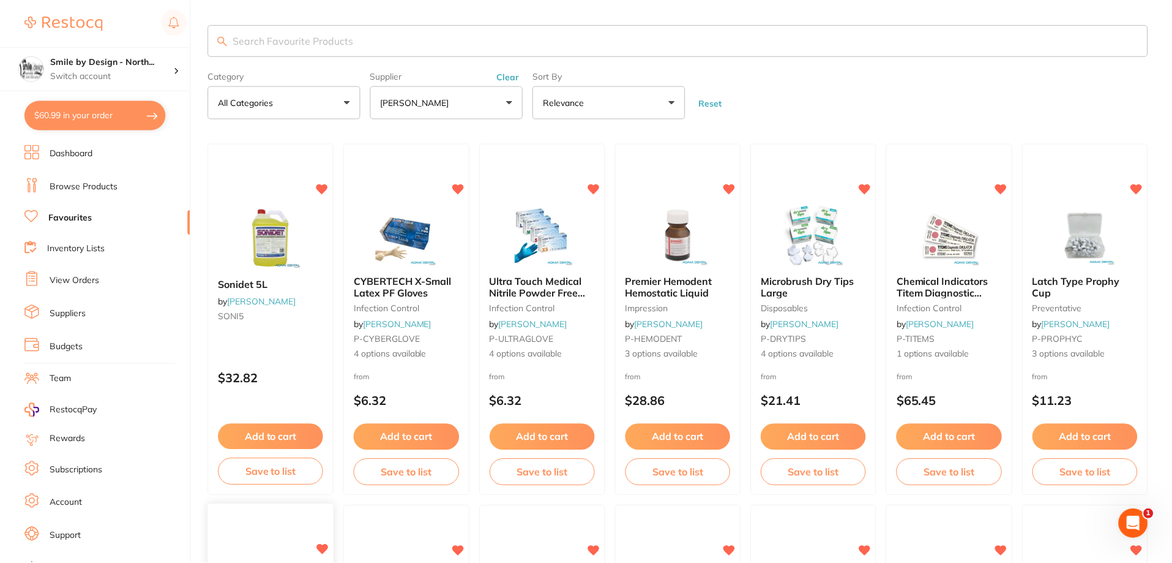
scroll to position [475, 0]
